Goal: Book appointment/travel/reservation

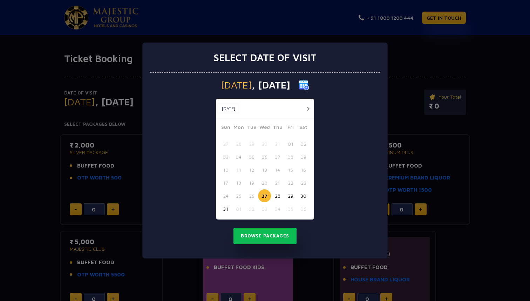
click at [305, 108] on button "button" at bounding box center [308, 108] width 9 height 9
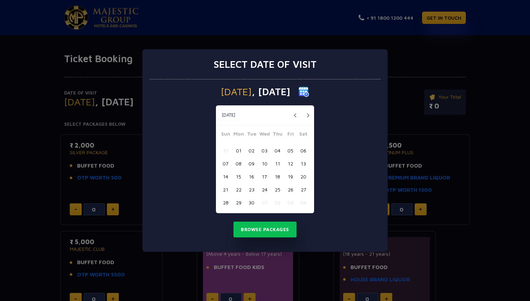
click at [238, 177] on button "15" at bounding box center [238, 176] width 13 height 13
click at [259, 230] on button "Browse Packages" at bounding box center [265, 229] width 63 height 16
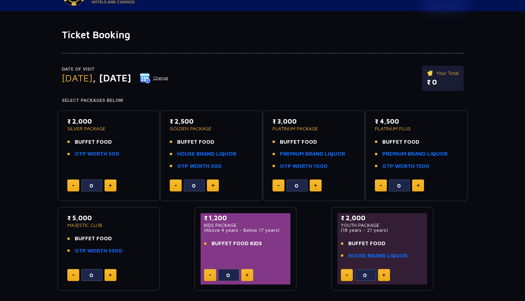
scroll to position [35, 0]
